Goal: Task Accomplishment & Management: Manage account settings

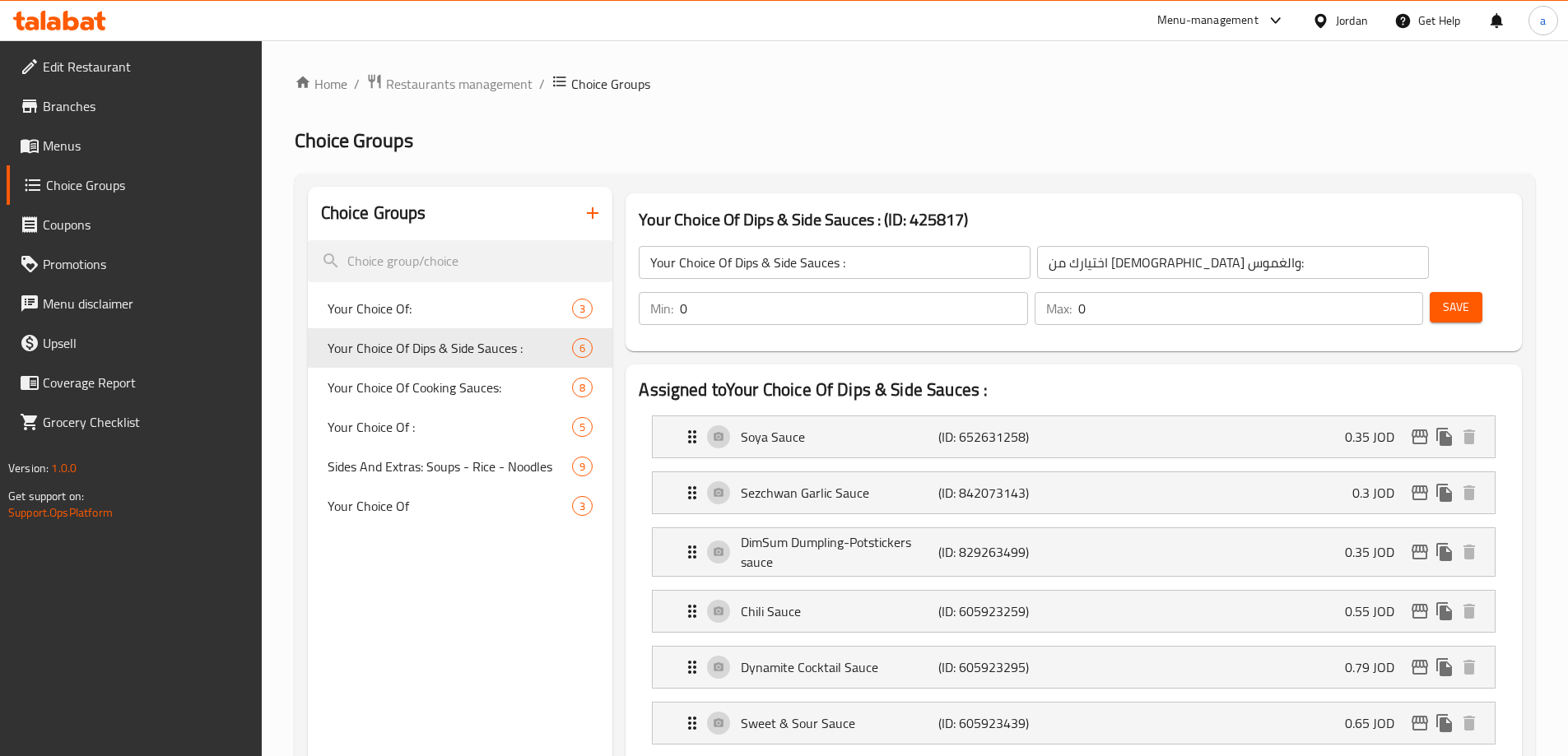
click at [1379, 10] on div "Jordan" at bounding box center [1340, 20] width 82 height 39
click at [1352, 14] on div "Jordan" at bounding box center [1351, 20] width 32 height 18
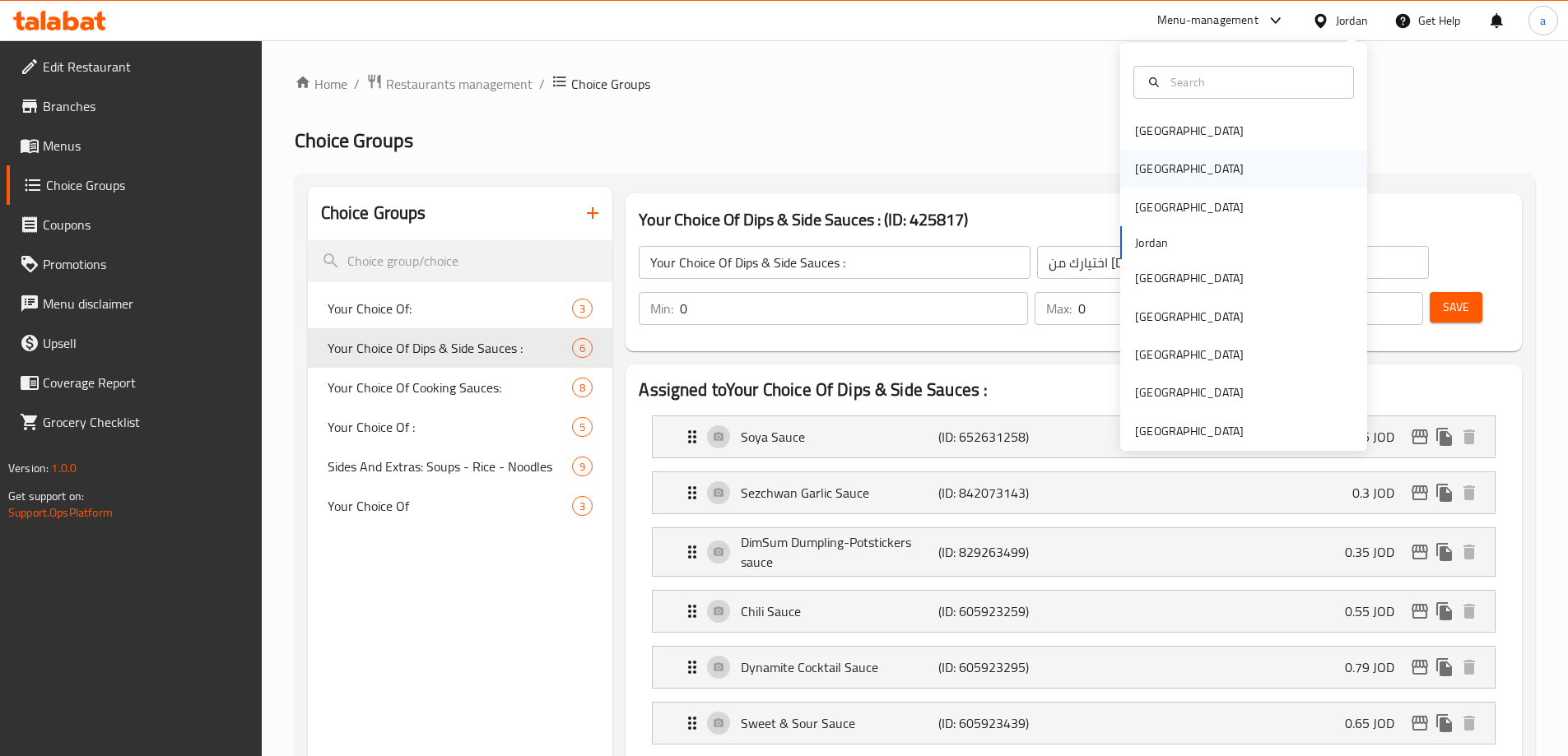
click at [1170, 174] on div "[GEOGRAPHIC_DATA]" at bounding box center [1243, 168] width 247 height 38
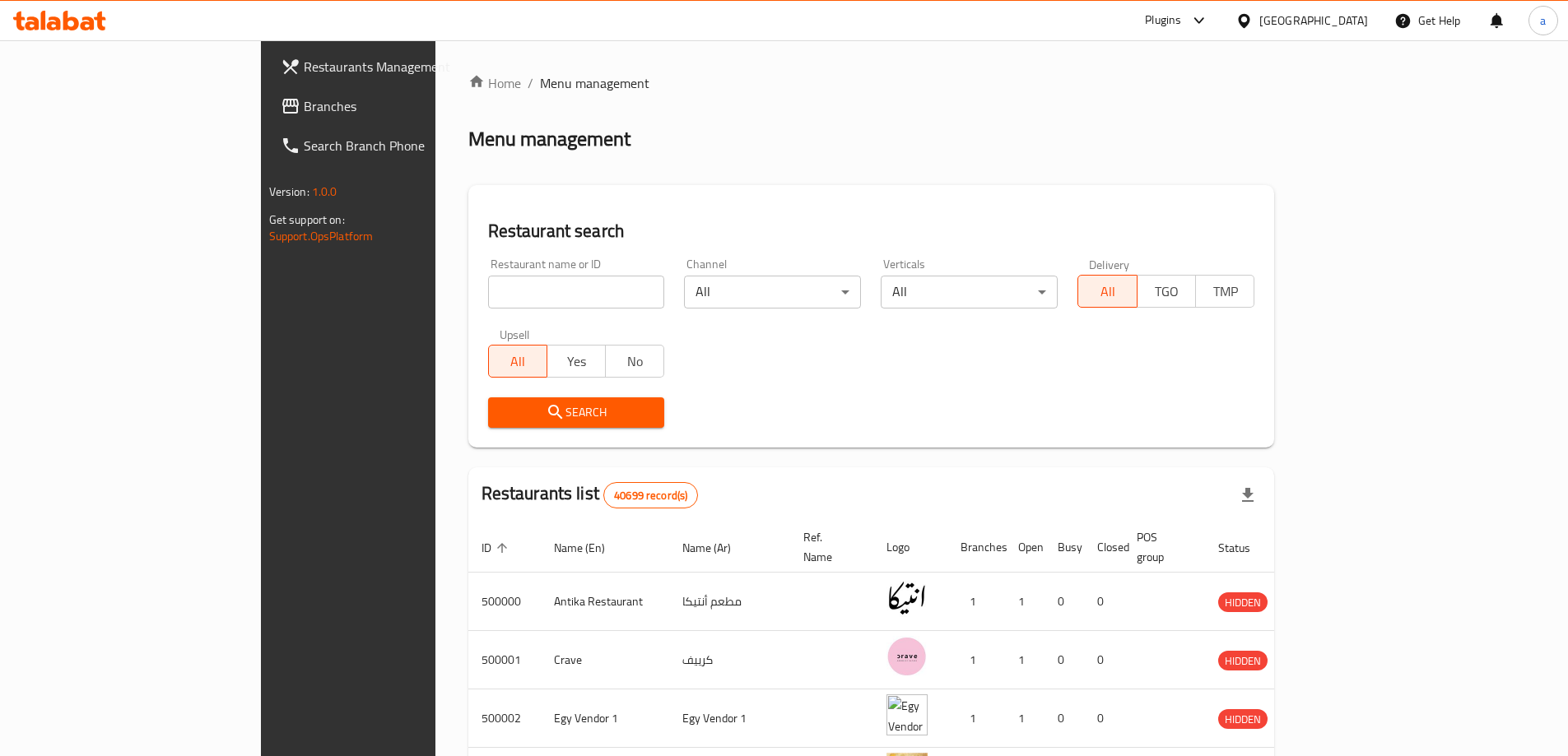
click at [304, 106] on span "Branches" at bounding box center [407, 106] width 206 height 20
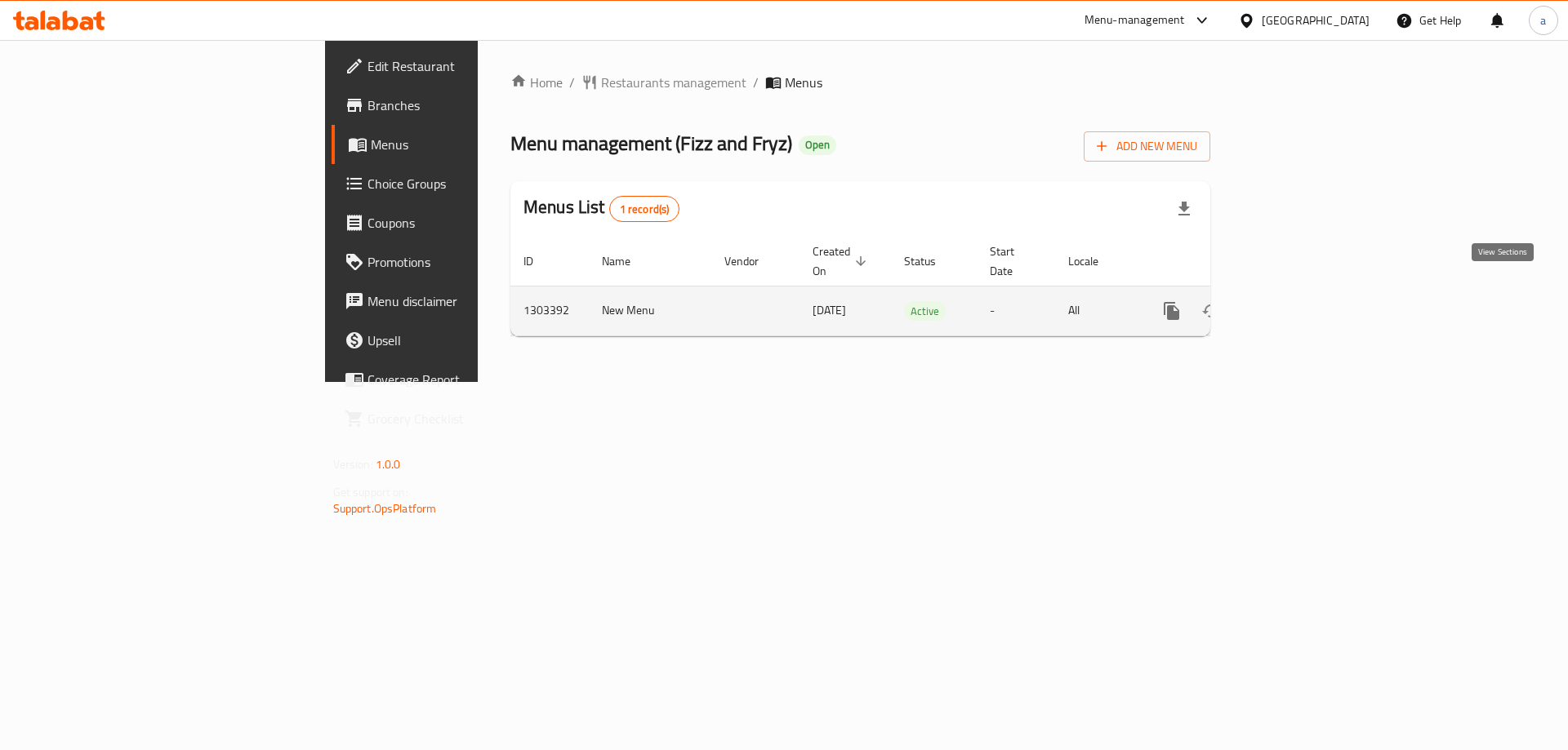
click at [1299, 301] on icon "enhanced table" at bounding box center [1289, 311] width 20 height 20
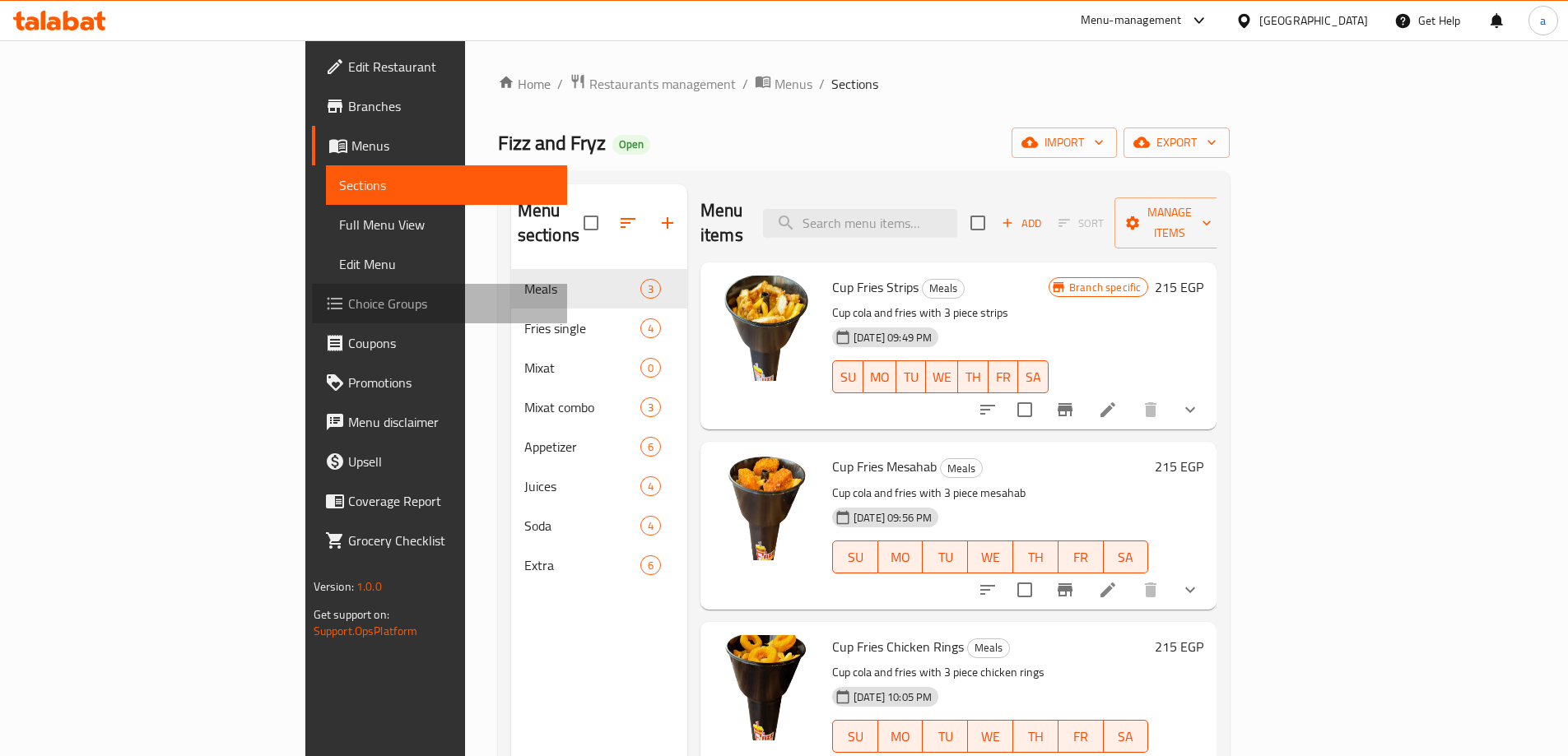
click at [348, 295] on span "Choice Groups" at bounding box center [451, 304] width 206 height 20
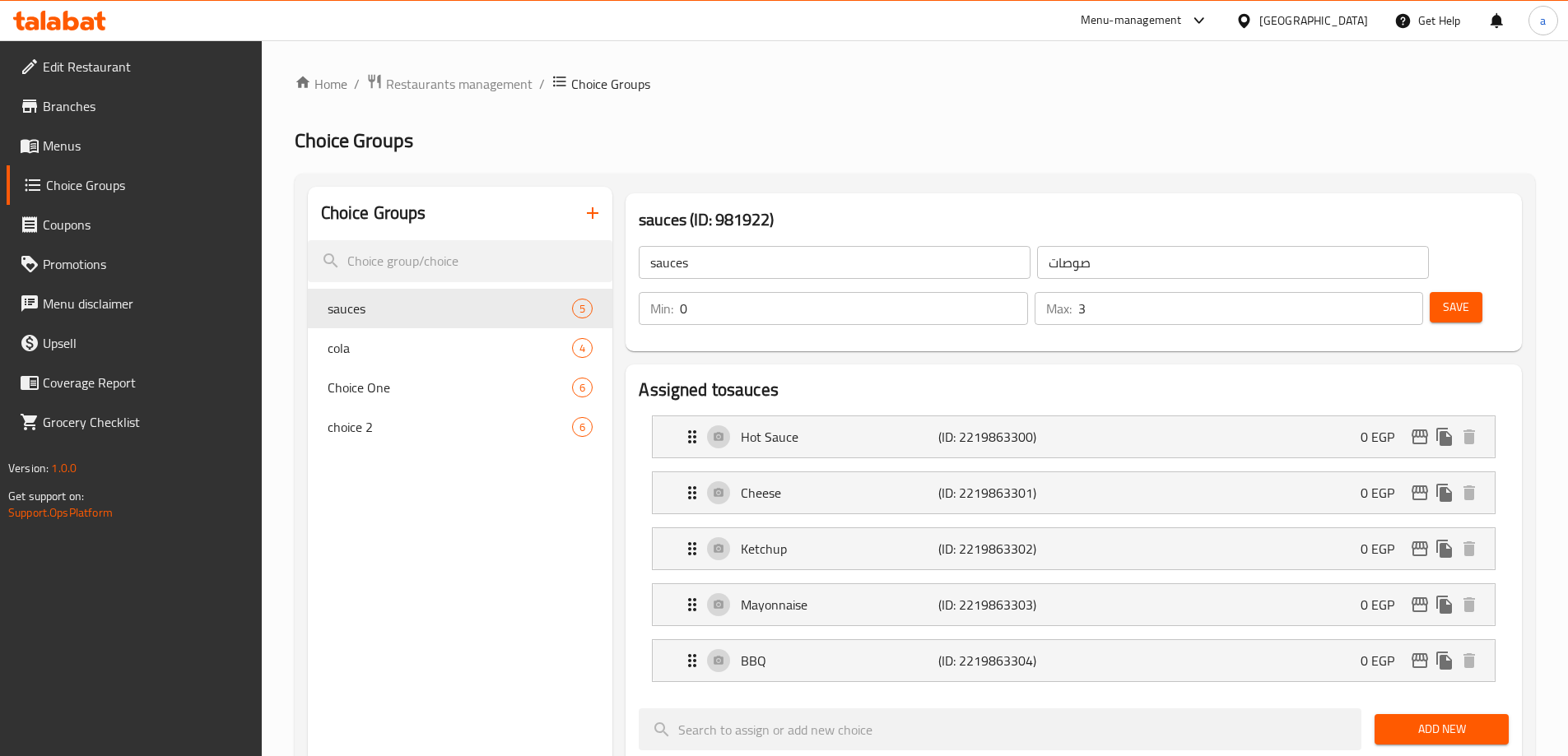
click at [925, 127] on div "Home / Restaurants management / Choice Groups Choice Groups Choice Groups sauce…" at bounding box center [915, 747] width 1241 height 1349
click at [467, 333] on div "cola 4" at bounding box center [461, 347] width 306 height 39
type input "cola"
type input "كولا"
type input "1"
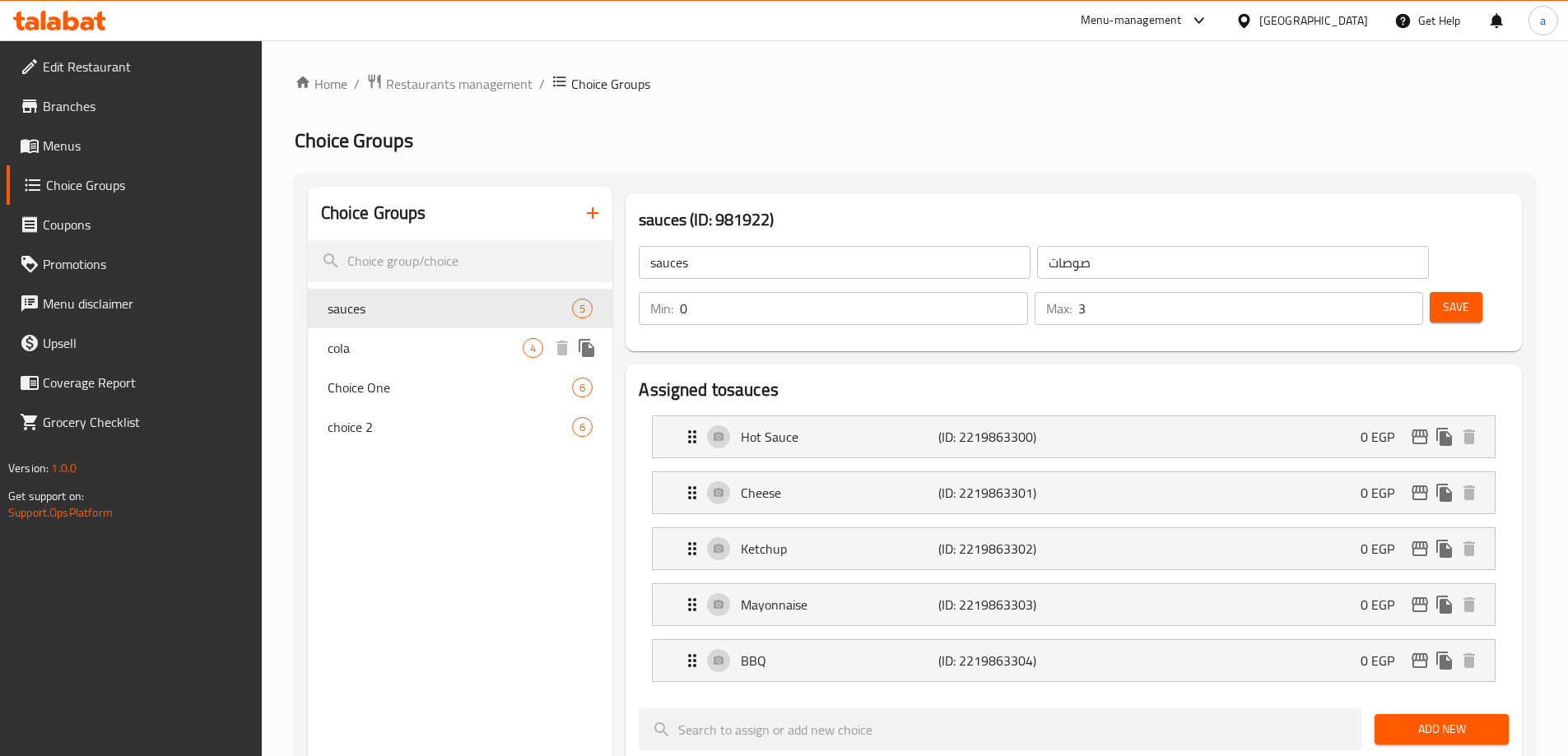
type input "1"
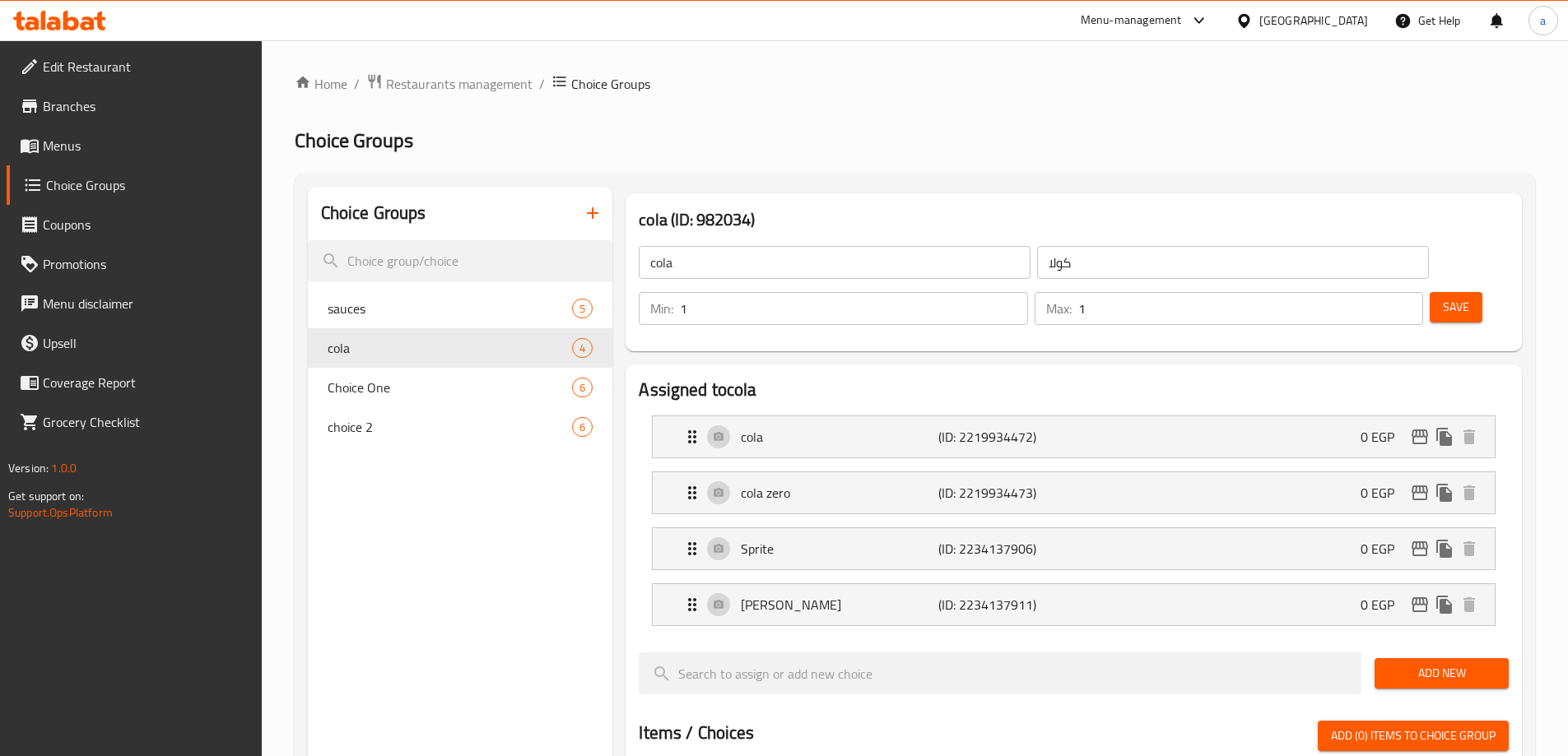
click at [973, 120] on div "Home / Restaurants management / Choice Groups Choice Groups Choice Groups sauce…" at bounding box center [915, 719] width 1241 height 1293
